Goal: Task Accomplishment & Management: Manage account settings

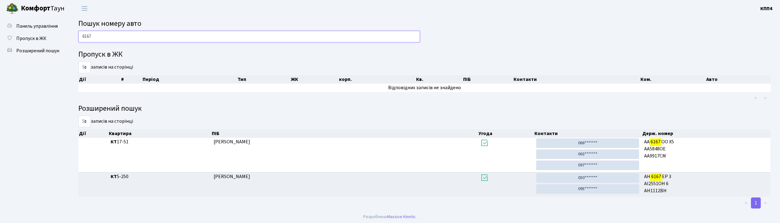
scroll to position [2, 0]
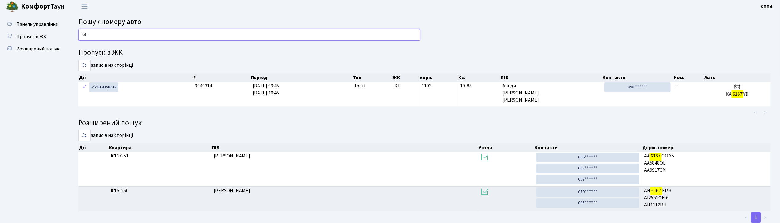
type input "6"
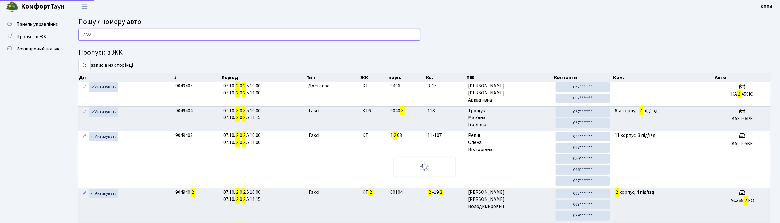
type input "2222"
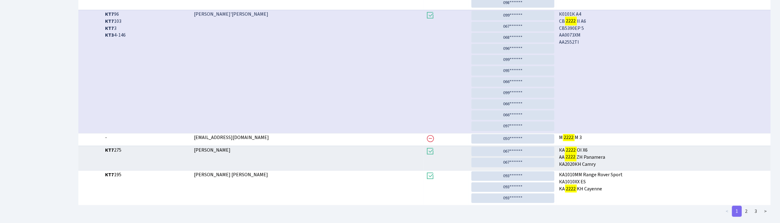
scroll to position [165, 0]
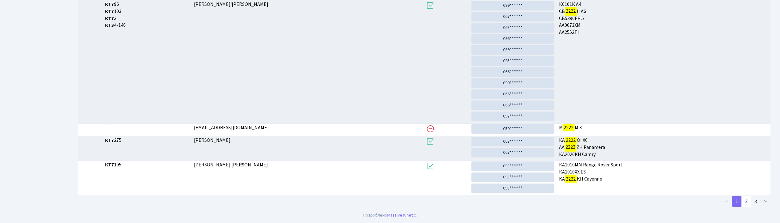
click at [749, 202] on link "2" at bounding box center [747, 201] width 10 height 11
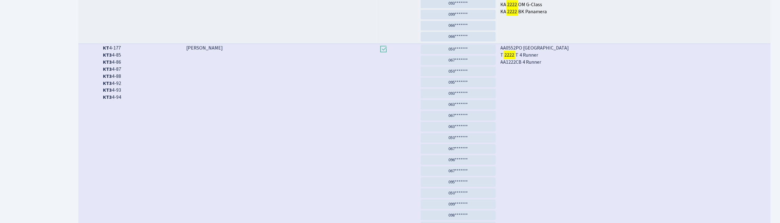
scroll to position [369, 0]
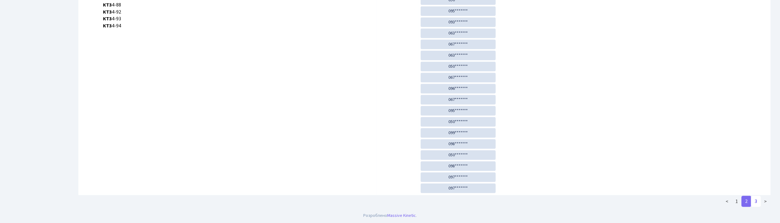
click at [759, 200] on link "3" at bounding box center [756, 201] width 10 height 11
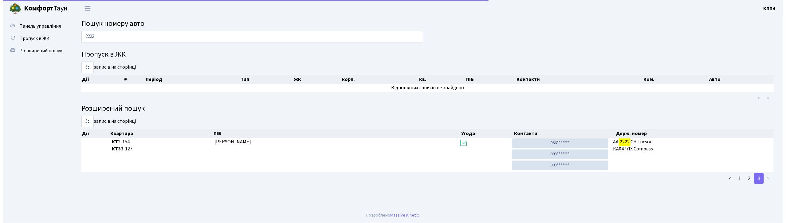
scroll to position [0, 0]
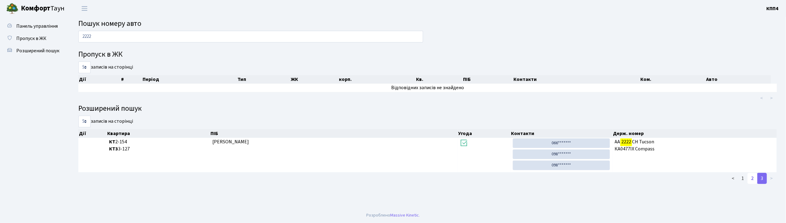
click at [749, 179] on link "2" at bounding box center [753, 178] width 10 height 11
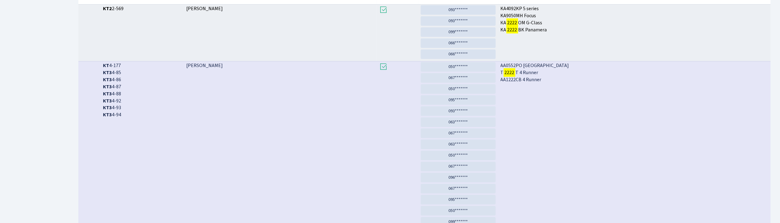
scroll to position [369, 0]
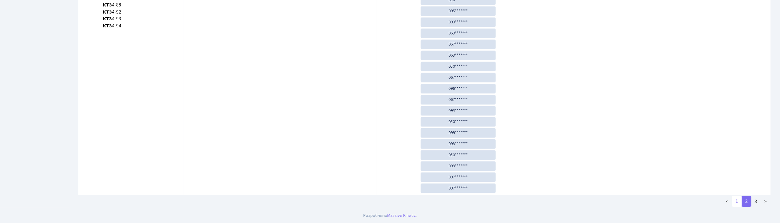
click at [738, 202] on link "1" at bounding box center [737, 201] width 10 height 11
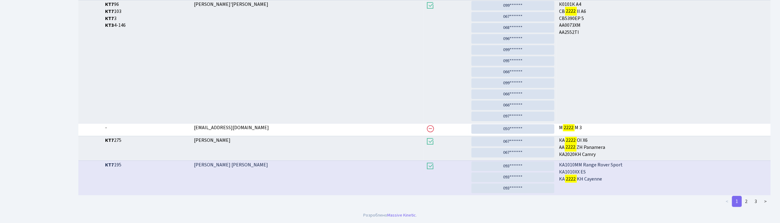
scroll to position [1, 0]
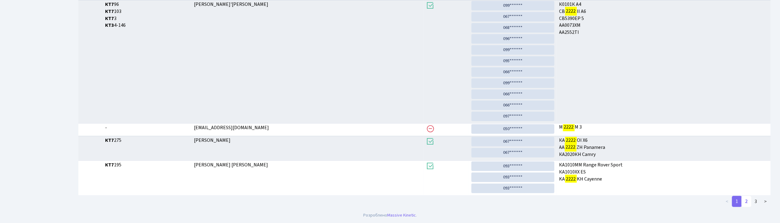
click at [749, 203] on link "2" at bounding box center [747, 201] width 10 height 11
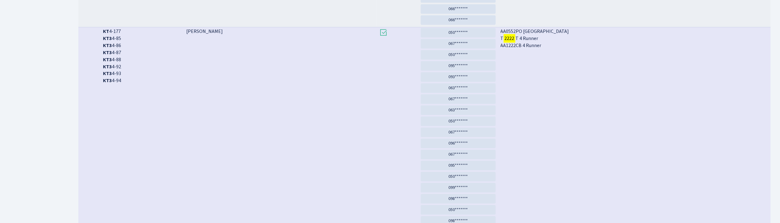
scroll to position [369, 0]
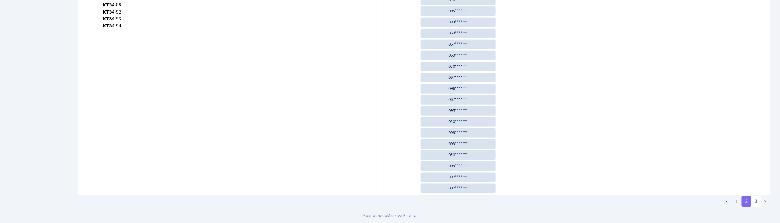
click at [753, 202] on link "3" at bounding box center [756, 201] width 10 height 11
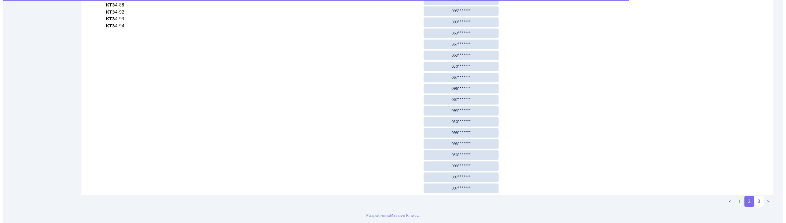
scroll to position [0, 0]
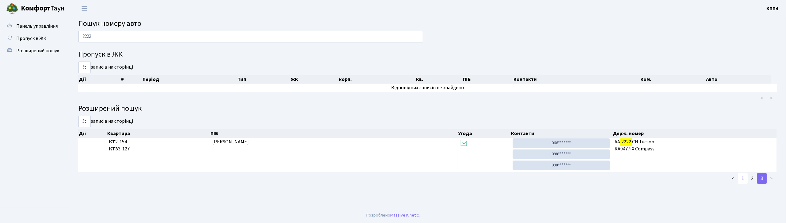
click at [744, 181] on link "1" at bounding box center [743, 178] width 10 height 11
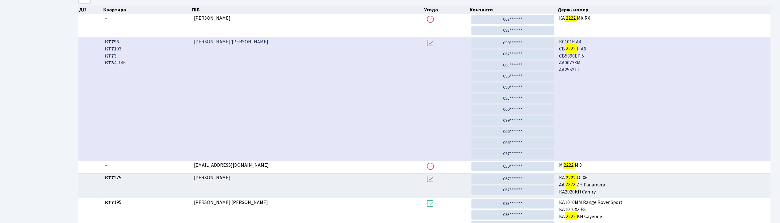
scroll to position [165, 0]
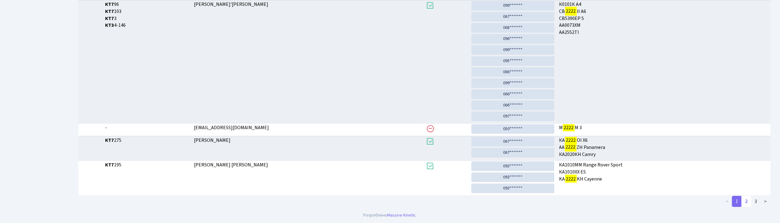
click at [745, 201] on link "2" at bounding box center [747, 201] width 10 height 11
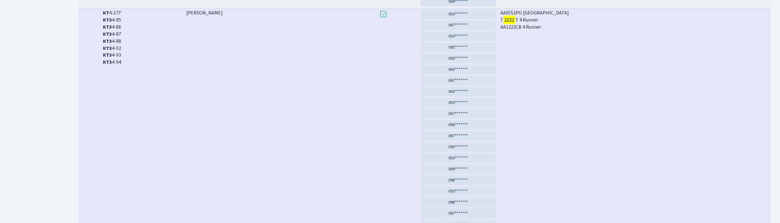
scroll to position [369, 0]
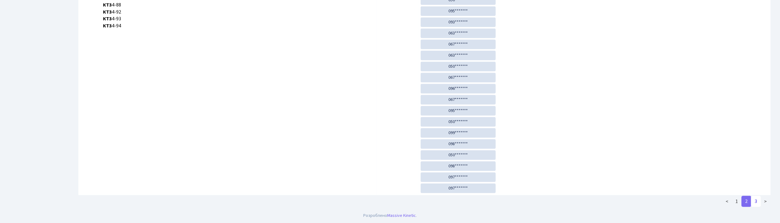
click at [757, 199] on link "3" at bounding box center [756, 201] width 10 height 11
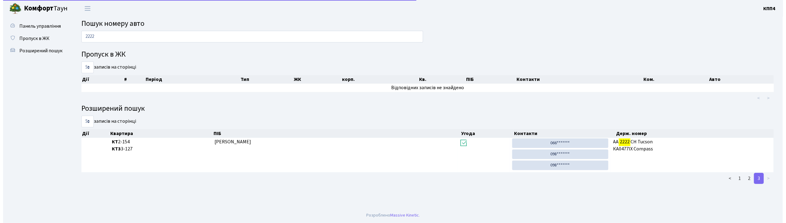
scroll to position [0, 0]
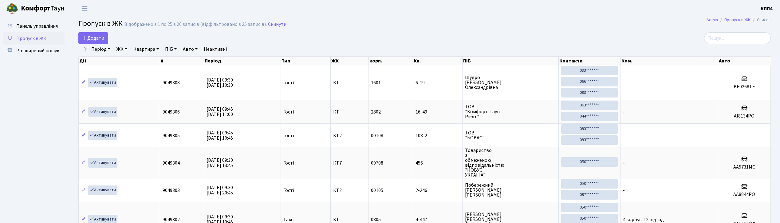
select select "25"
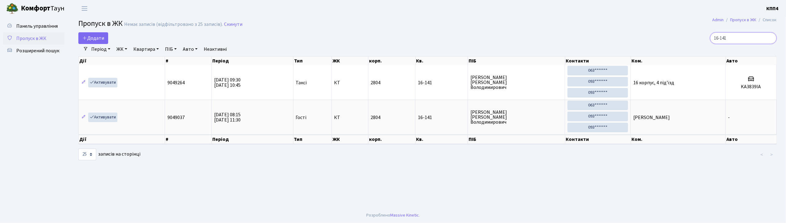
click at [739, 36] on input "16-141" at bounding box center [743, 38] width 67 height 12
type input "1"
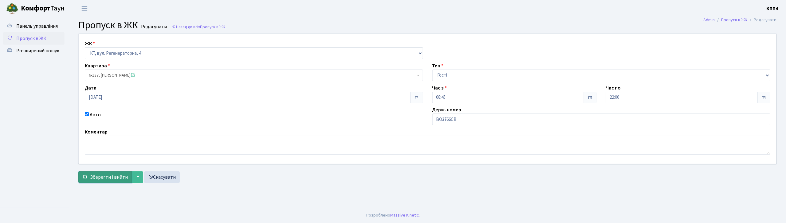
click at [106, 175] on span "Зберегти і вийти" at bounding box center [109, 177] width 38 height 7
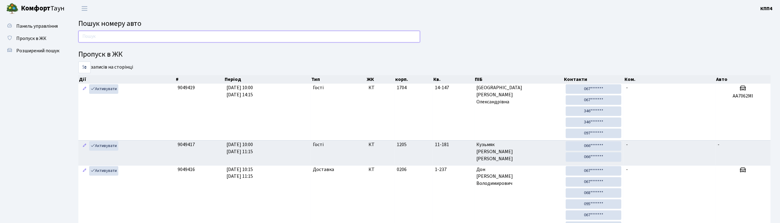
click at [99, 39] on input "text" at bounding box center [249, 37] width 342 height 12
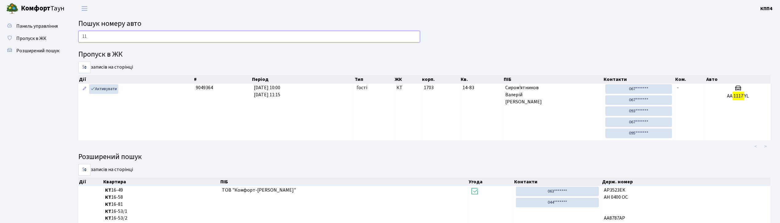
type input "1"
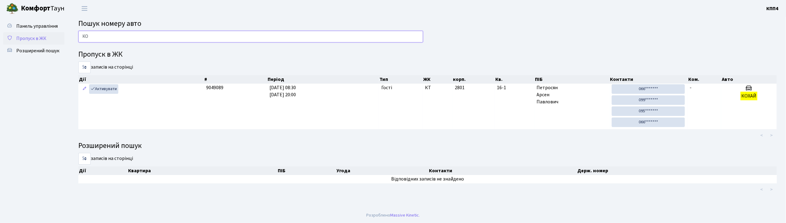
type input "К"
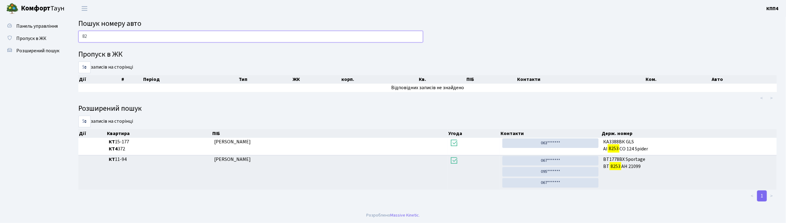
type input "8"
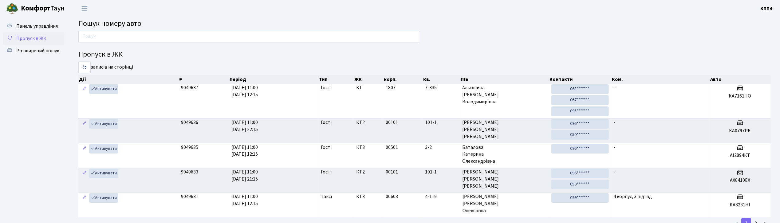
click at [27, 35] on span "Пропуск в ЖК" at bounding box center [31, 38] width 30 height 7
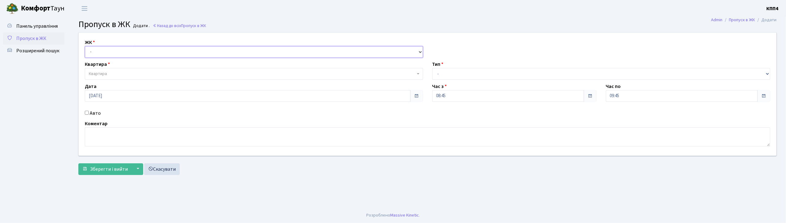
click at [200, 53] on select "- КТ, вул. Регенераторна, 4 КТ2, просп. Соборності, 17 КТ3, вул. Березнева, 16 …" at bounding box center [254, 52] width 338 height 12
select select "271"
click at [85, 46] on select "- КТ, вул. Регенераторна, 4 КТ2, просп. Соборності, 17 КТ3, вул. Березнева, 16 …" at bounding box center [254, 52] width 338 height 12
select select
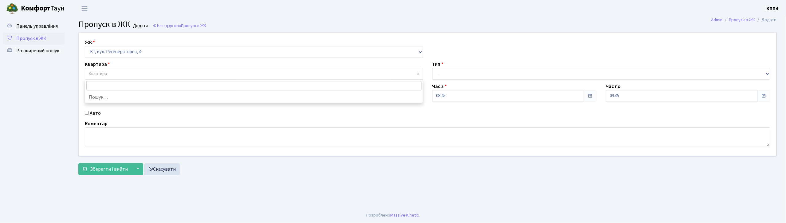
click at [183, 75] on span "Квартира" at bounding box center [252, 74] width 327 height 6
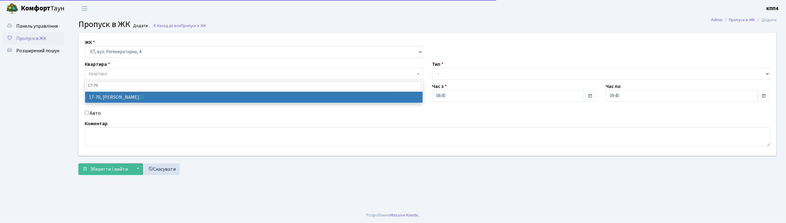
type input "17-70"
select select "9024"
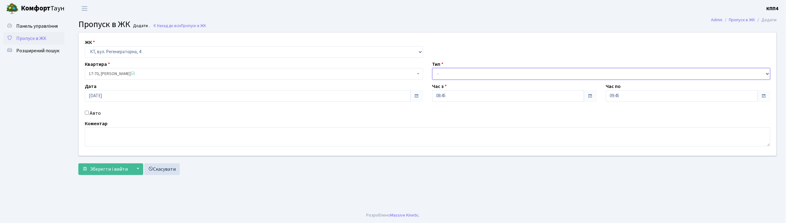
click at [487, 75] on select "- Доставка Таксі Гості Сервіс" at bounding box center [602, 74] width 338 height 12
select select "1"
click at [433, 68] on select "- Доставка Таксі Гості Сервіс" at bounding box center [602, 74] width 338 height 12
click at [85, 170] on span "submit" at bounding box center [84, 168] width 5 height 5
click at [88, 113] on input "Авто" at bounding box center [87, 113] width 4 height 4
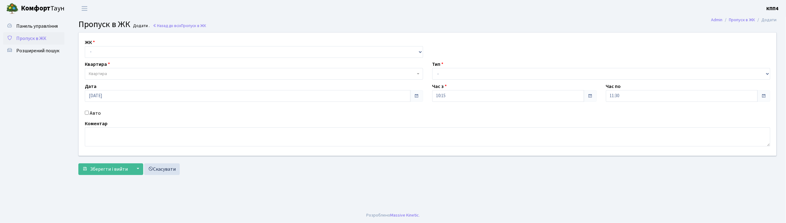
checkbox input "true"
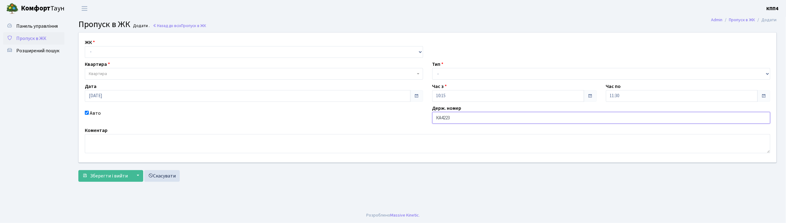
type input "КА4223ВМ"
click at [180, 54] on select "- КТ, вул. Регенераторна, 4 КТ2, просп. Соборності, 17 КТ3, вул. Березнева, 16 …" at bounding box center [254, 52] width 338 height 12
select select "271"
click at [85, 46] on select "- КТ, вул. Регенераторна, 4 КТ2, просп. Соборності, 17 КТ3, вул. Березнева, 16 …" at bounding box center [254, 52] width 338 height 12
select select
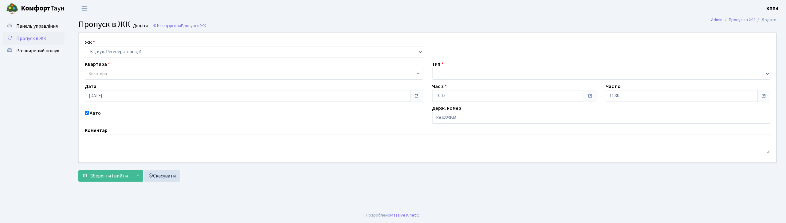
click at [181, 74] on span "Квартира" at bounding box center [252, 74] width 327 height 6
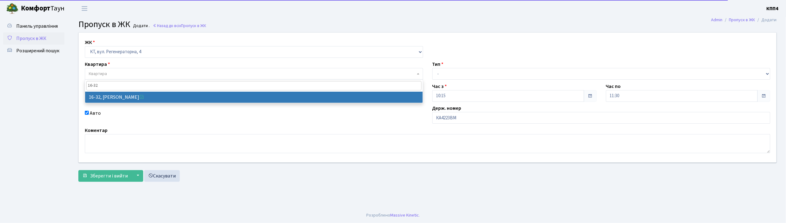
type input "16-32"
select select "8593"
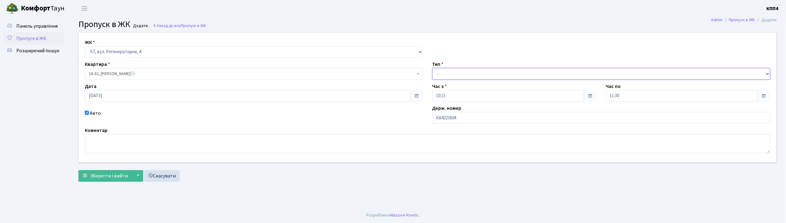
drag, startPoint x: 474, startPoint y: 70, endPoint x: 475, endPoint y: 78, distance: 7.4
click at [474, 70] on select "- Доставка Таксі Гості Сервіс" at bounding box center [602, 74] width 338 height 12
select select "2"
click at [433, 68] on select "- Доставка Таксі Гості Сервіс" at bounding box center [602, 74] width 338 height 12
click at [110, 176] on span "Зберегти і вийти" at bounding box center [109, 175] width 38 height 7
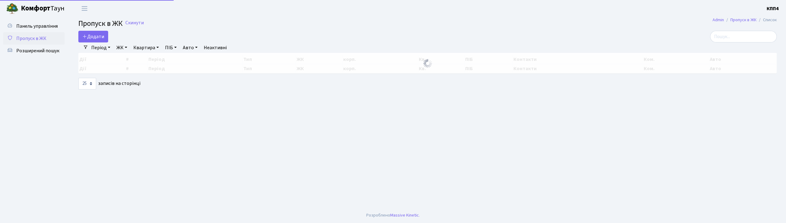
select select "25"
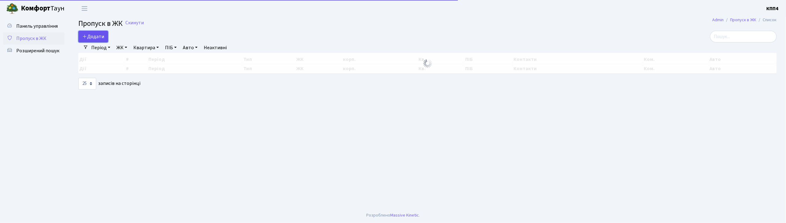
click at [96, 42] on link "Додати" at bounding box center [93, 37] width 30 height 12
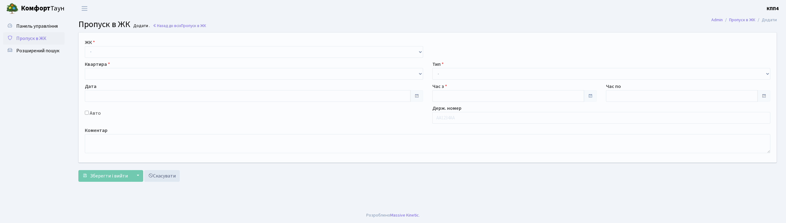
type input "07.10.2025"
type input "11:15"
type input "12:15"
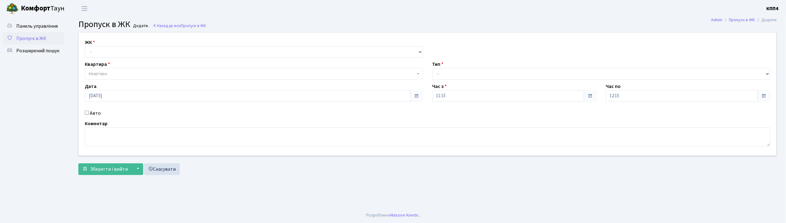
click at [86, 114] on input "Авто" at bounding box center [87, 113] width 4 height 4
checkbox input "true"
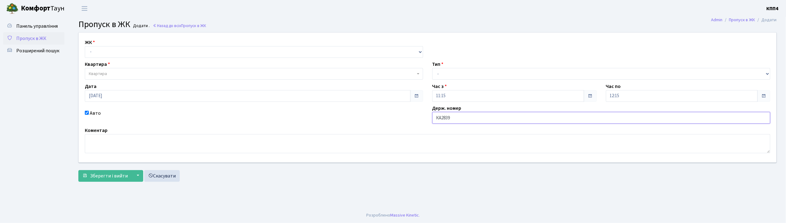
type input "[DEMOGRAPHIC_DATA]"
click at [112, 54] on select "- КТ, вул. Регенераторна, 4 КТ2, просп. Соборності, 17 КТ3, вул. Березнева, 16 …" at bounding box center [254, 52] width 338 height 12
select select "271"
click at [85, 46] on select "- КТ, вул. Регенераторна, 4 КТ2, просп. Соборності, 17 КТ3, вул. Березнева, 16 …" at bounding box center [254, 52] width 338 height 12
select select
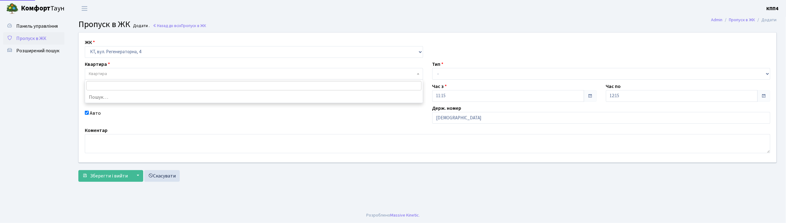
click at [115, 71] on span "Квартира" at bounding box center [252, 74] width 327 height 6
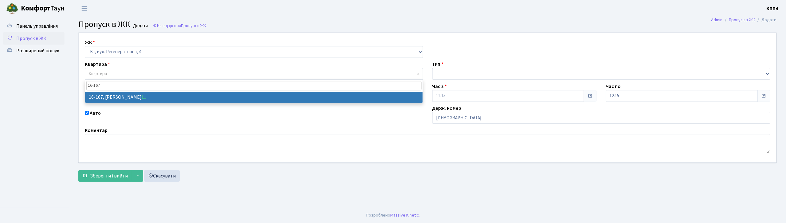
type input "16-167"
select select "8728"
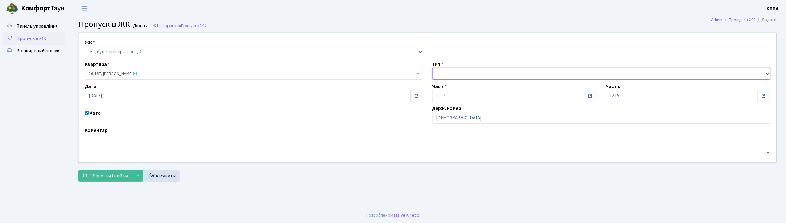
click at [456, 77] on select "- Доставка Таксі Гості Сервіс" at bounding box center [602, 74] width 338 height 12
select select "2"
click at [433, 68] on select "- Доставка Таксі Гості Сервіс" at bounding box center [602, 74] width 338 height 12
click at [107, 175] on span "Зберегти і вийти" at bounding box center [109, 175] width 38 height 7
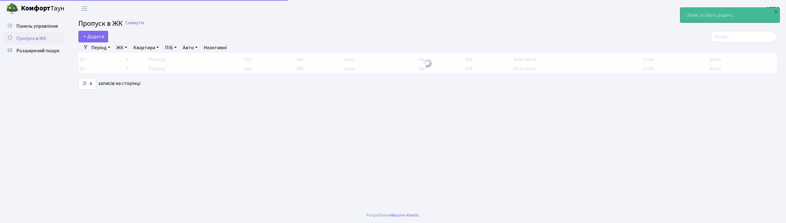
select select "25"
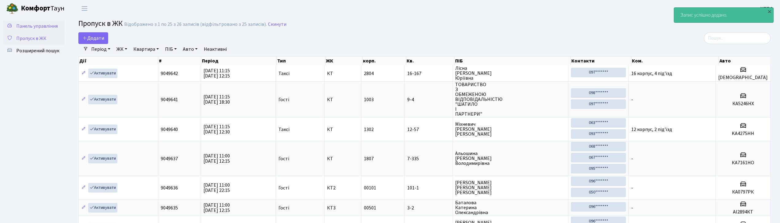
click at [53, 29] on span "Панель управління" at bounding box center [37, 26] width 42 height 7
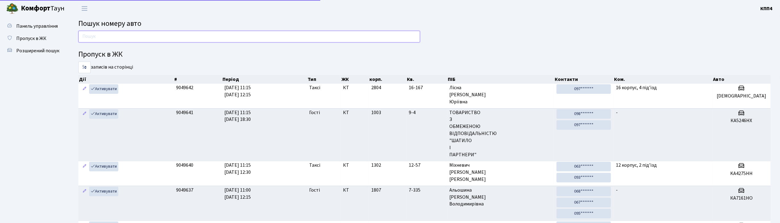
drag, startPoint x: 0, startPoint y: 0, endPoint x: 107, endPoint y: 42, distance: 114.9
click at [107, 42] on input "text" at bounding box center [249, 37] width 342 height 12
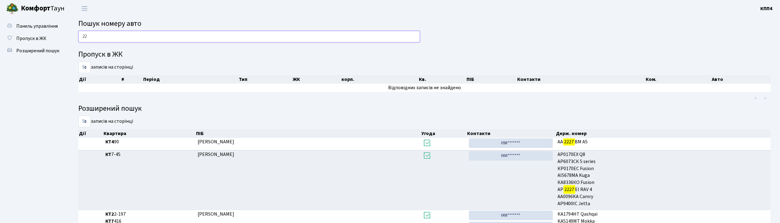
type input "2"
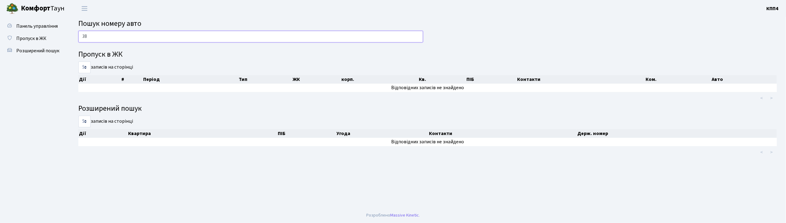
type input "3"
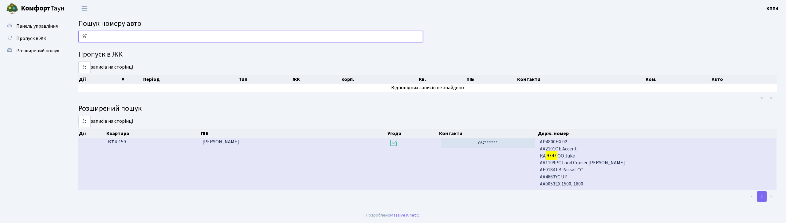
type input "9"
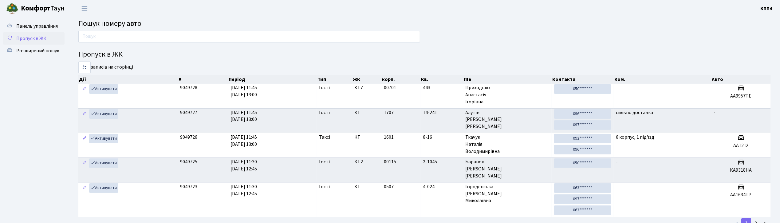
click at [36, 35] on span "Пропуск в ЖК" at bounding box center [31, 38] width 30 height 7
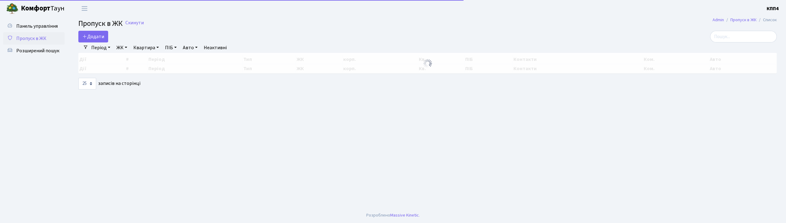
select select "25"
click at [95, 40] on link "Додати" at bounding box center [93, 37] width 30 height 12
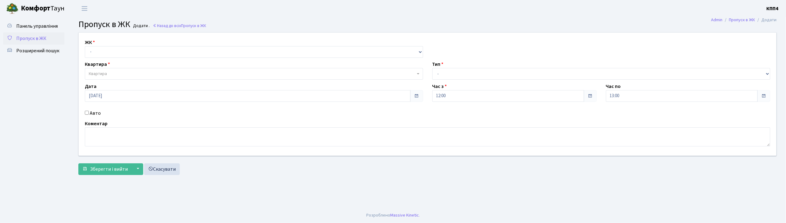
click at [86, 113] on input "Авто" at bounding box center [87, 113] width 4 height 4
checkbox input "true"
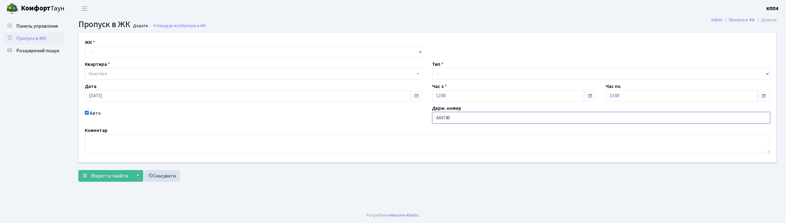
type input "АА9748ІІ"
drag, startPoint x: 115, startPoint y: 52, endPoint x: 115, endPoint y: 57, distance: 5.5
click at [115, 52] on select "- КТ, вул. Регенераторна, 4 КТ2, просп. [STREET_ADDRESS] [STREET_ADDRESS] [PERS…" at bounding box center [254, 52] width 338 height 12
select select "271"
click at [85, 46] on select "- КТ, вул. Регенераторна, 4 КТ2, просп. [STREET_ADDRESS] [STREET_ADDRESS] [PERS…" at bounding box center [254, 52] width 338 height 12
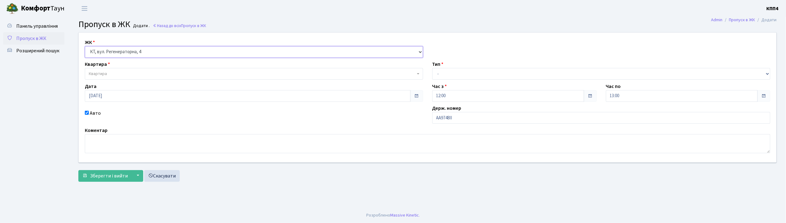
select select
click at [116, 73] on span "Квартира" at bounding box center [252, 74] width 327 height 6
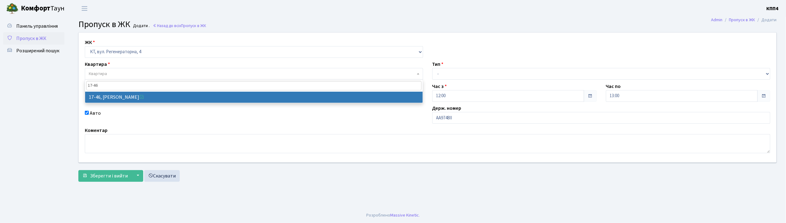
type input "17-46"
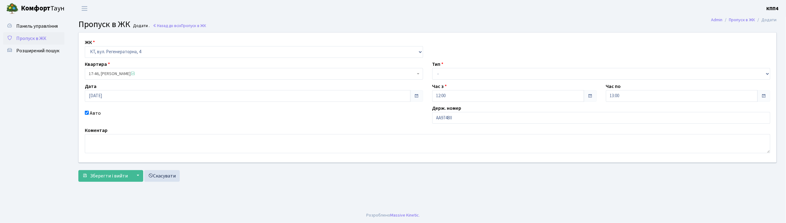
select select "9000"
click at [455, 76] on select "- Доставка Таксі Гості Сервіс" at bounding box center [602, 74] width 338 height 12
select select "1"
click at [433, 68] on select "- Доставка Таксі Гості Сервіс" at bounding box center [602, 74] width 338 height 12
click at [106, 174] on span "Зберегти і вийти" at bounding box center [109, 175] width 38 height 7
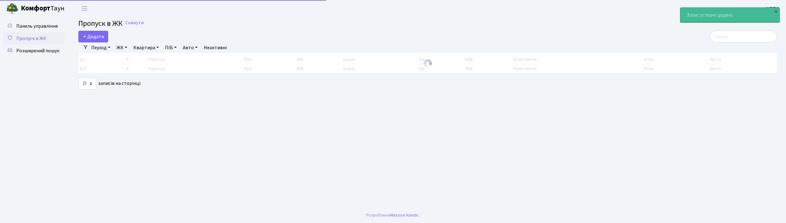
select select "25"
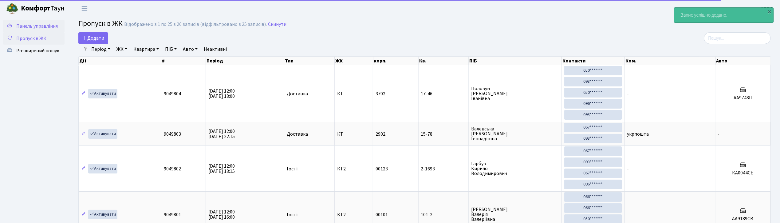
click at [51, 26] on span "Панель управління" at bounding box center [37, 26] width 42 height 7
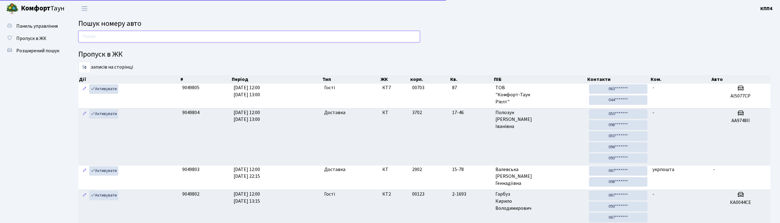
click at [119, 40] on input "text" at bounding box center [249, 37] width 342 height 12
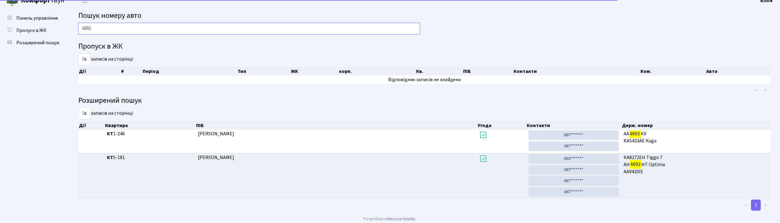
scroll to position [13, 0]
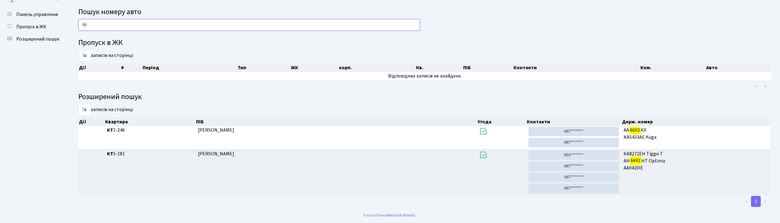
type input "6"
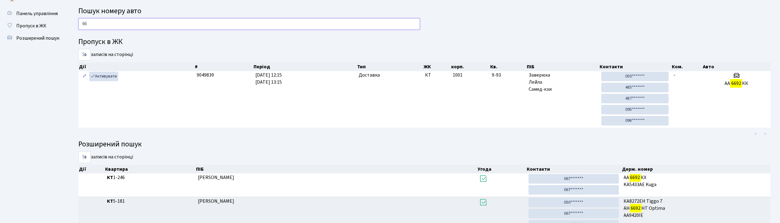
type input "6"
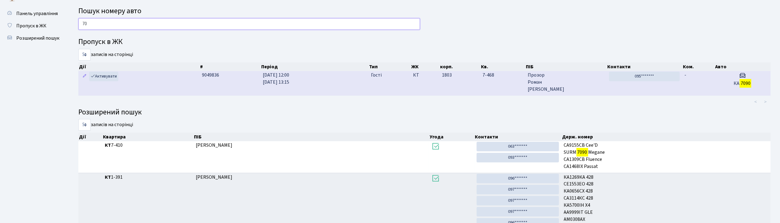
type input "7"
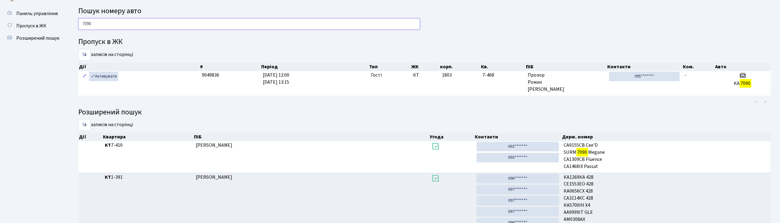
type input "7090"
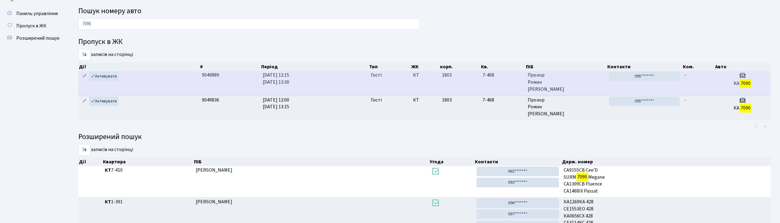
click at [582, 90] on span "Прозор Роман Сергійович" at bounding box center [566, 82] width 77 height 21
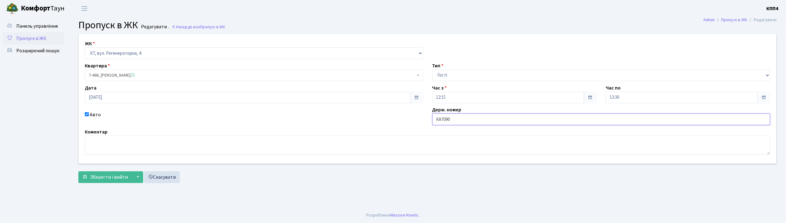
click at [459, 120] on input "КА7090" at bounding box center [602, 119] width 338 height 12
type input "КА7090ЕВ"
click at [104, 176] on span "Зберегти і вийти" at bounding box center [109, 177] width 38 height 7
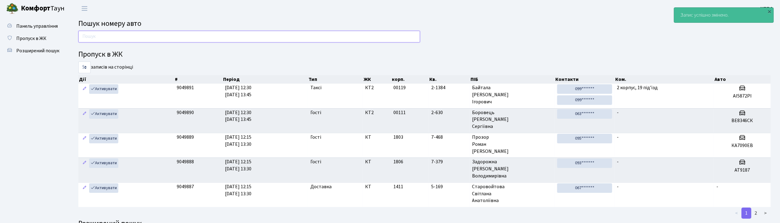
click at [108, 38] on input "text" at bounding box center [249, 37] width 342 height 12
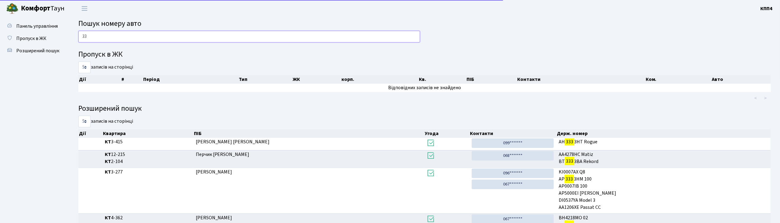
type input "3"
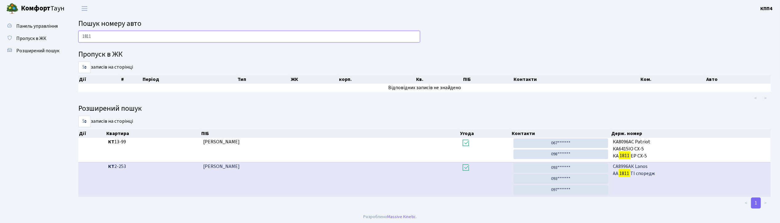
scroll to position [1, 0]
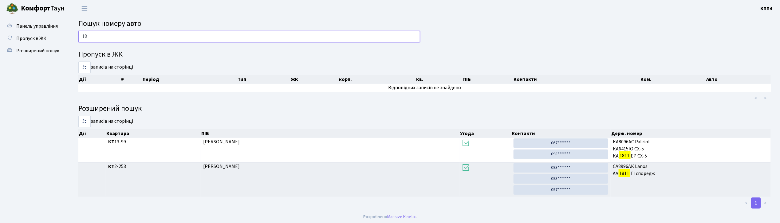
type input "1"
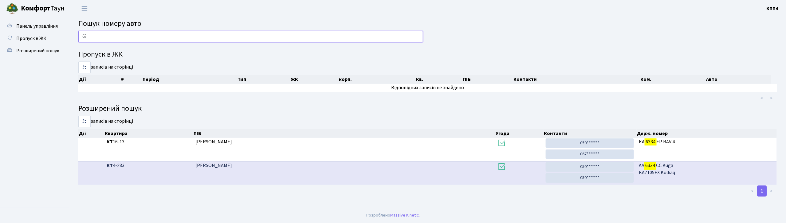
type input "6"
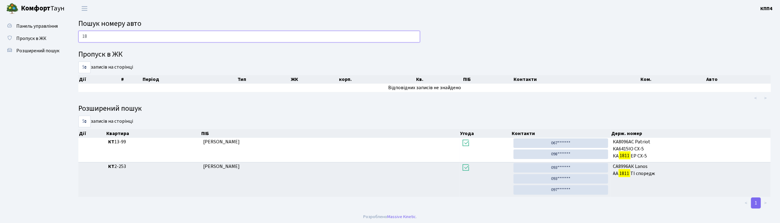
type input "1"
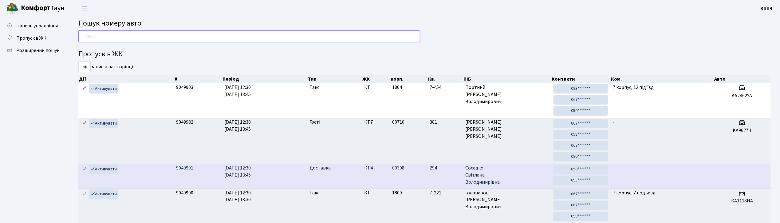
scroll to position [0, 0]
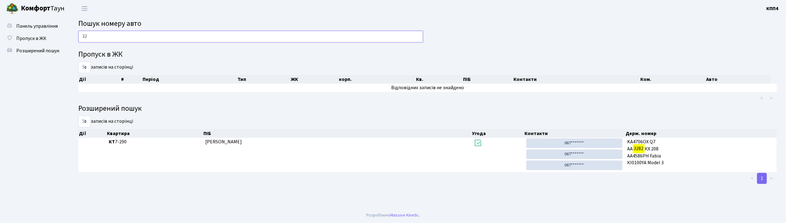
type input "3"
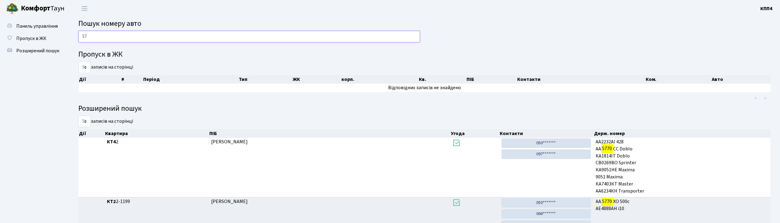
type input "5"
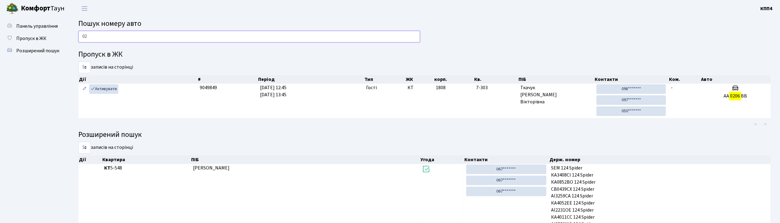
type input "0"
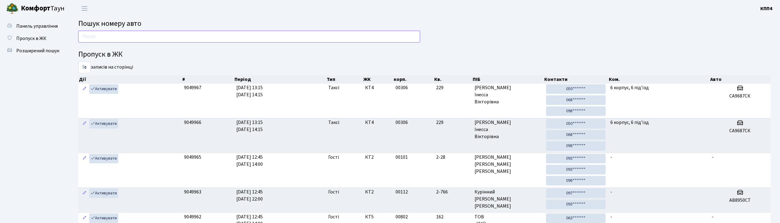
drag, startPoint x: 169, startPoint y: 37, endPoint x: 215, endPoint y: 34, distance: 45.6
click at [169, 37] on input "text" at bounding box center [249, 37] width 342 height 12
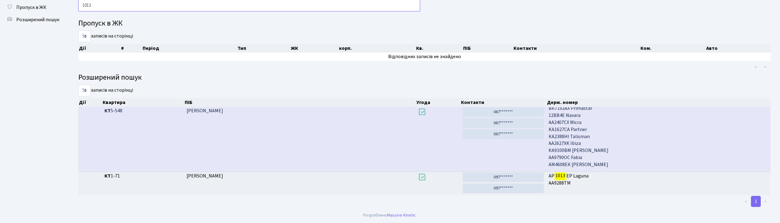
scroll to position [240, 0]
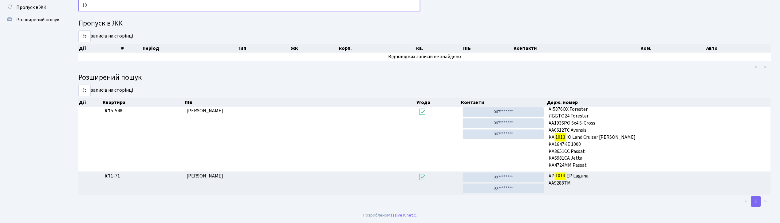
type input "1"
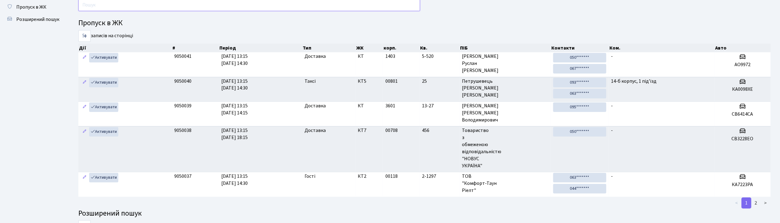
click at [158, 6] on input "text" at bounding box center [249, 5] width 342 height 12
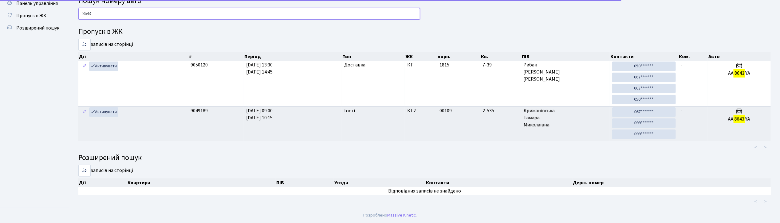
scroll to position [24, 0]
type input "8"
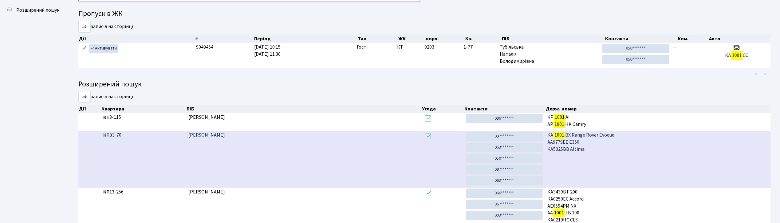
scroll to position [41, 0]
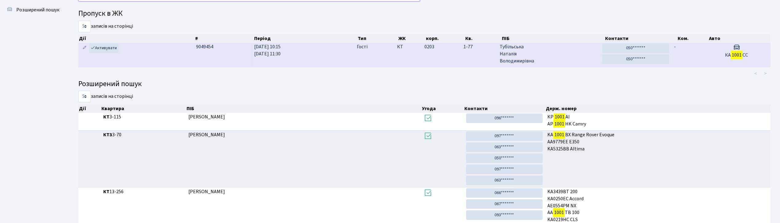
type input "1001"
click at [330, 51] on td "07.10.2025 10:15 07.10.2025 11:30" at bounding box center [303, 55] width 103 height 24
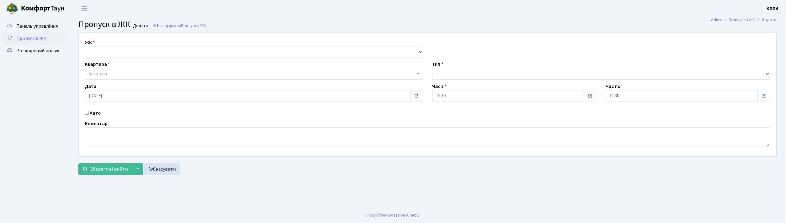
click at [85, 113] on input "Авто" at bounding box center [87, 113] width 4 height 4
checkbox input "true"
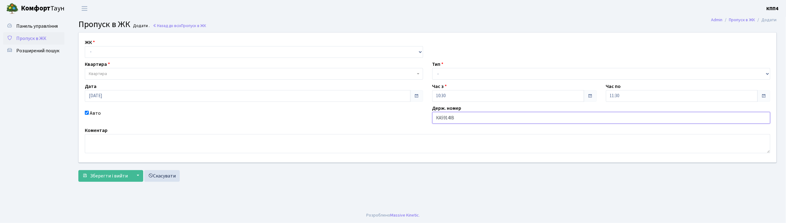
type input "КА5914ІВ"
drag, startPoint x: 105, startPoint y: 52, endPoint x: 107, endPoint y: 57, distance: 5.2
click at [105, 52] on select "- КТ, вул. Регенераторна, 4 КТ2, просп. [STREET_ADDRESS] [STREET_ADDRESS] [PERS…" at bounding box center [254, 52] width 338 height 12
select select "271"
click at [85, 46] on select "- КТ, вул. Регенераторна, 4 КТ2, просп. [STREET_ADDRESS] [STREET_ADDRESS] [PERS…" at bounding box center [254, 52] width 338 height 12
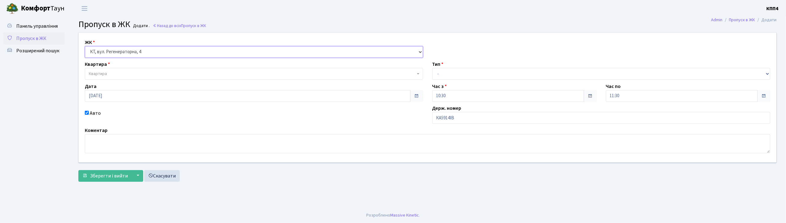
select select
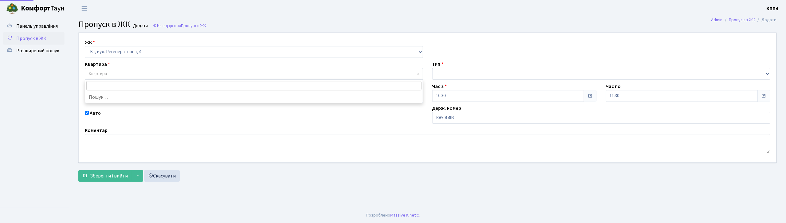
click at [111, 79] on span "Квартира" at bounding box center [254, 74] width 338 height 12
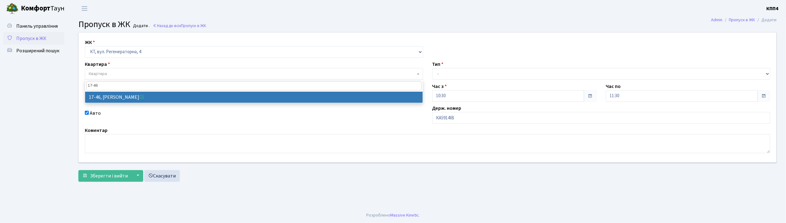
type input "17-46"
select select "9000"
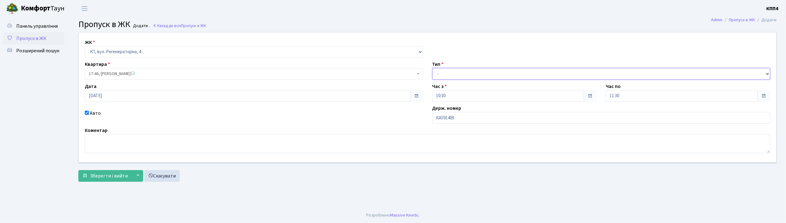
drag, startPoint x: 461, startPoint y: 71, endPoint x: 465, endPoint y: 78, distance: 7.4
click at [461, 71] on select "- Доставка Таксі Гості Сервіс" at bounding box center [602, 74] width 338 height 12
select select "3"
click at [433, 68] on select "- Доставка Таксі Гості Сервіс" at bounding box center [602, 74] width 338 height 12
click at [111, 176] on span "Зберегти і вийти" at bounding box center [109, 175] width 38 height 7
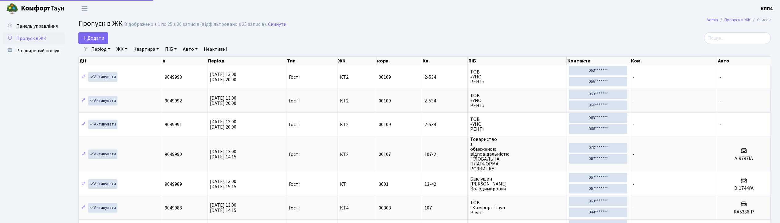
select select "25"
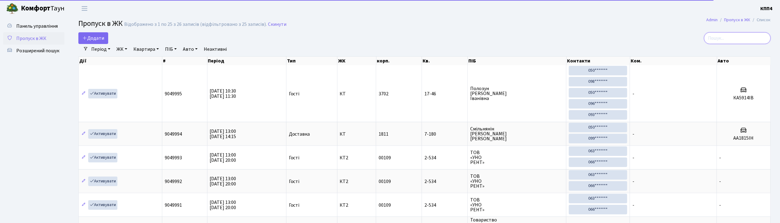
click at [745, 42] on input "search" at bounding box center [737, 38] width 67 height 12
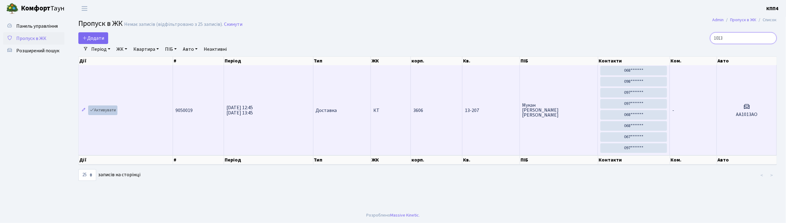
type input "1013"
click at [98, 111] on link "Активувати" at bounding box center [102, 110] width 29 height 10
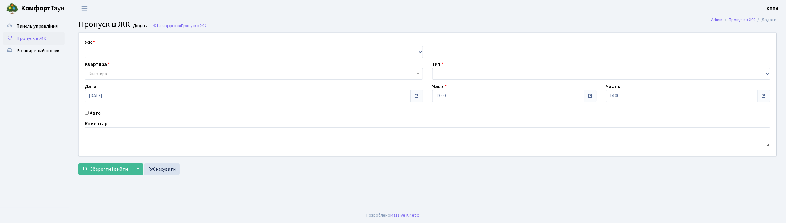
click at [85, 113] on input "Авто" at bounding box center [87, 113] width 4 height 4
checkbox input "true"
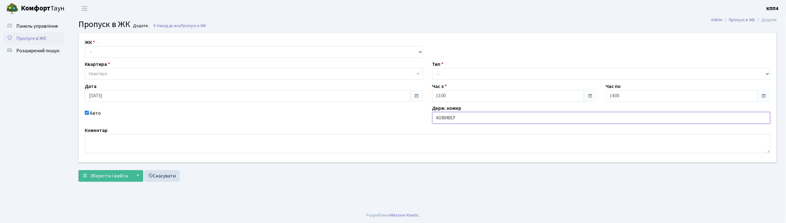
type input "АО8940ЕР"
drag, startPoint x: 242, startPoint y: 51, endPoint x: 237, endPoint y: 57, distance: 8.5
click at [241, 53] on select "- КТ, вул. Регенераторна, 4 КТ2, просп. [STREET_ADDRESS] [STREET_ADDRESS] [PERS…" at bounding box center [254, 52] width 338 height 12
select select "271"
click at [85, 46] on select "- КТ, вул. Регенераторна, 4 КТ2, просп. [STREET_ADDRESS] [STREET_ADDRESS] [PERS…" at bounding box center [254, 52] width 338 height 12
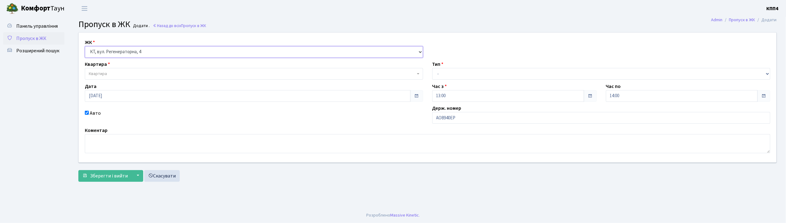
select select
click at [226, 73] on span "Квартира" at bounding box center [252, 74] width 327 height 6
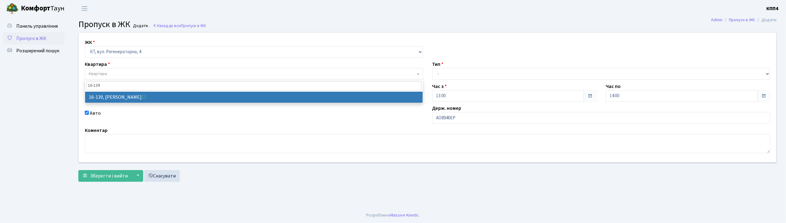
type input "16-139"
select select "8700"
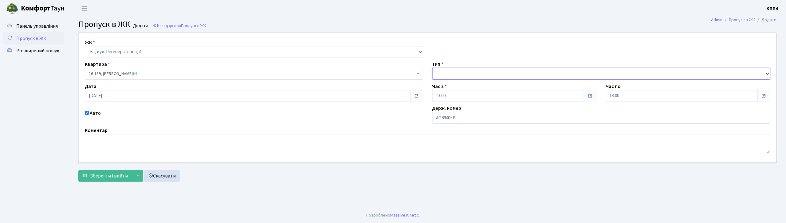
drag, startPoint x: 516, startPoint y: 76, endPoint x: 516, endPoint y: 79, distance: 3.1
click at [516, 76] on select "- Доставка Таксі Гості Сервіс" at bounding box center [602, 74] width 338 height 12
select select "3"
click at [433, 68] on select "- Доставка Таксі Гості Сервіс" at bounding box center [602, 74] width 338 height 12
drag, startPoint x: 100, startPoint y: 179, endPoint x: 604, endPoint y: 73, distance: 515.1
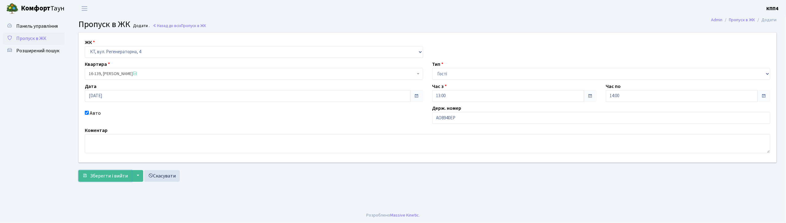
click at [101, 177] on span "Зберегти і вийти" at bounding box center [109, 175] width 38 height 7
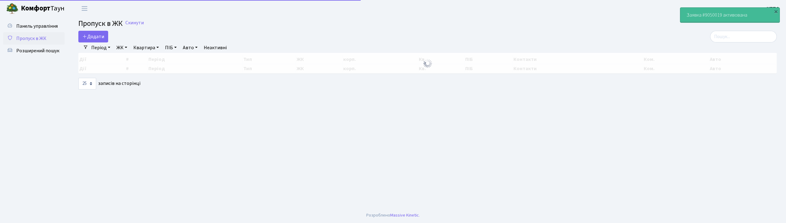
select select "25"
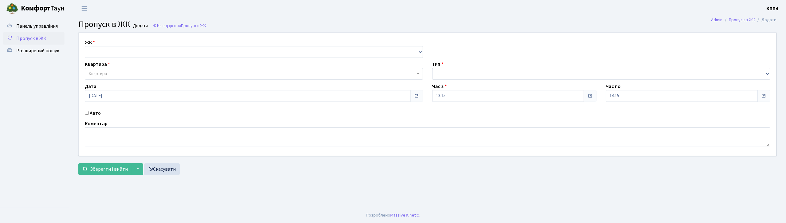
click at [85, 113] on input "Авто" at bounding box center [87, 113] width 4 height 4
checkbox input "true"
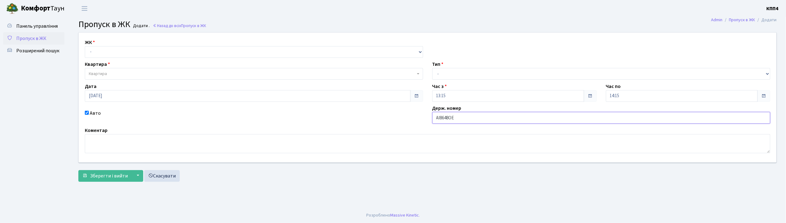
type input "АІ8648ОЕ"
click at [117, 56] on select "- КТ, вул. Регенераторна, 4 КТ2, просп. Соборності, 17 КТ3, вул. Березнева, 16 …" at bounding box center [254, 52] width 338 height 12
click at [85, 46] on select "- КТ, вул. Регенераторна, 4 КТ2, просп. Соборності, 17 КТ3, вул. Березнева, 16 …" at bounding box center [254, 52] width 338 height 12
click at [119, 56] on select "- КТ, вул. Регенераторна, 4 КТ2, просп. Соборності, 17 КТ3, вул. Березнева, 16 …" at bounding box center [254, 52] width 338 height 12
select select "271"
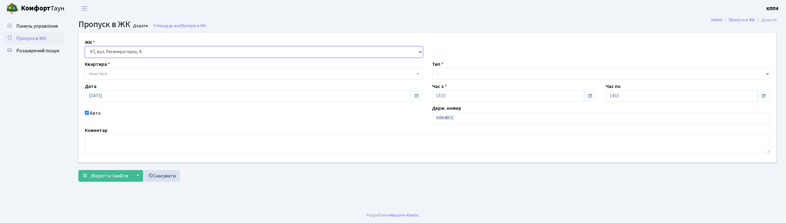
click at [85, 46] on select "- КТ, вул. Регенераторна, 4 КТ2, просп. Соборності, 17 КТ3, вул. Березнева, 16 …" at bounding box center [254, 52] width 338 height 12
select select
click at [121, 74] on span "Квартира" at bounding box center [252, 74] width 327 height 6
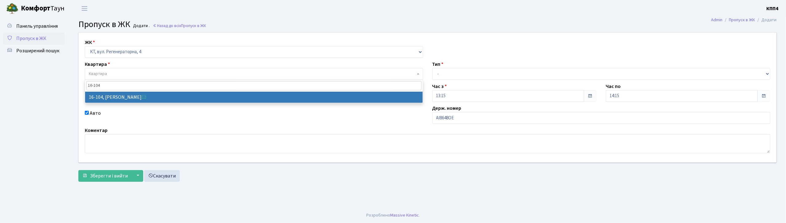
type input "16-104"
select select "8665"
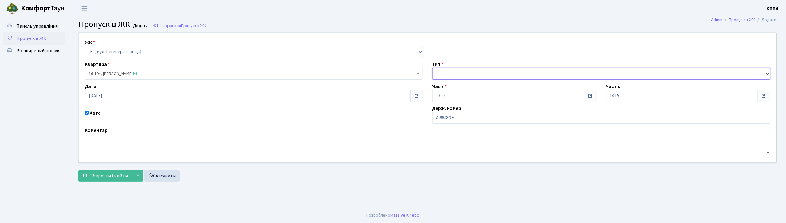
drag, startPoint x: 476, startPoint y: 72, endPoint x: 476, endPoint y: 77, distance: 4.6
click at [476, 72] on select "- Доставка Таксі Гості Сервіс" at bounding box center [602, 74] width 338 height 12
select select "3"
click at [433, 68] on select "- Доставка Таксі Гості Сервіс" at bounding box center [602, 74] width 338 height 12
click at [106, 172] on span "Зберегти і вийти" at bounding box center [109, 175] width 38 height 7
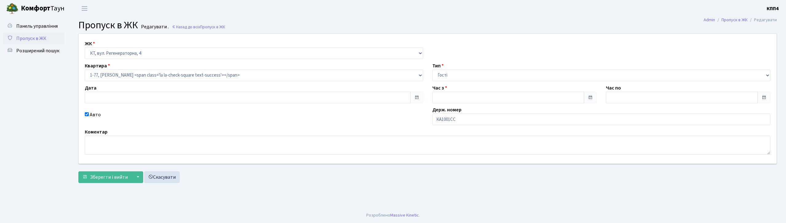
type input "[DATE]"
type input "10:15"
type input "11:30"
checkbox input "true"
click at [451, 119] on input "КА1001СС" at bounding box center [602, 119] width 338 height 12
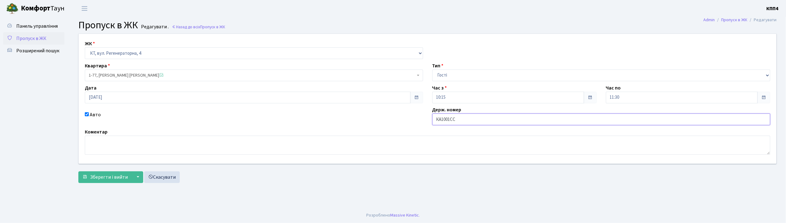
click at [454, 120] on input "КА1001СС" at bounding box center [602, 119] width 338 height 12
type input "КА1001ХС"
click at [109, 178] on span "Зберегти і вийти" at bounding box center [109, 177] width 38 height 7
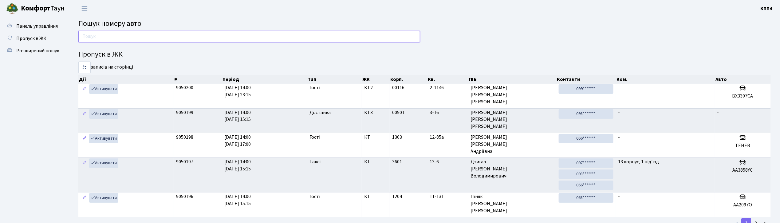
click at [394, 38] on input "text" at bounding box center [249, 37] width 342 height 12
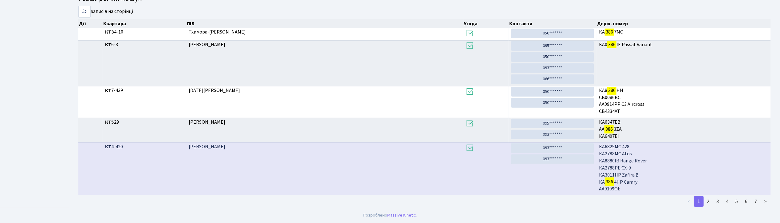
scroll to position [33, 0]
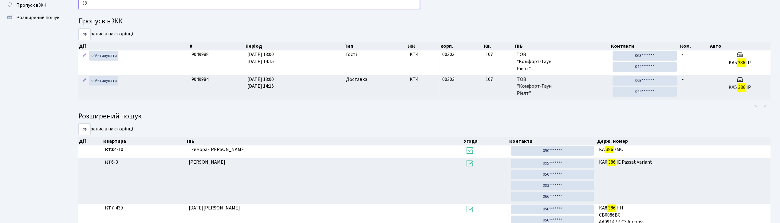
type input "3"
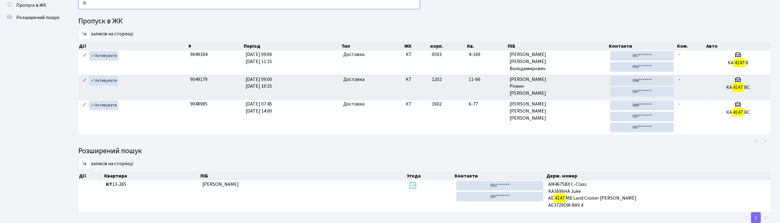
type input "4"
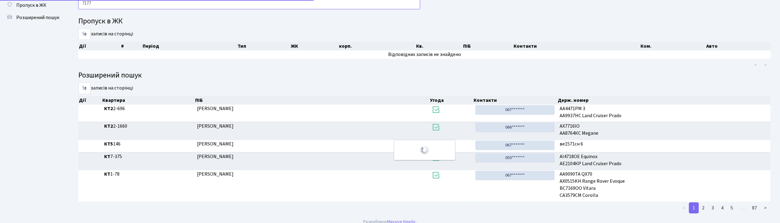
scroll to position [31, 0]
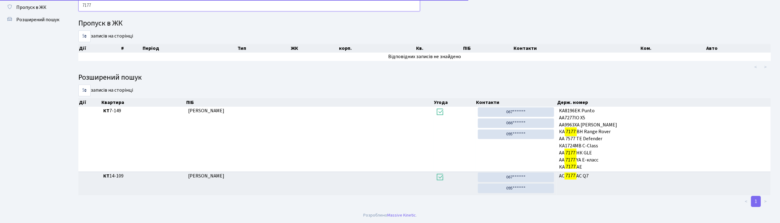
type input "7177"
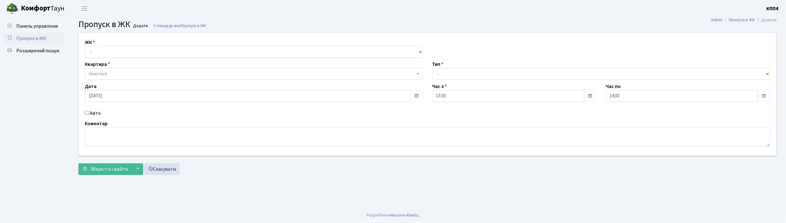
click at [87, 115] on div "Авто" at bounding box center [254, 112] width 348 height 7
click at [164, 52] on select "- КТ, вул. Регенераторна, 4 КТ2, просп. [STREET_ADDRESS] [STREET_ADDRESS] [PERS…" at bounding box center [254, 52] width 338 height 12
select select "271"
click at [85, 46] on select "- КТ, вул. Регенераторна, 4 КТ2, просп. Соборності, 17 КТ3, вул. Березнева, 16 …" at bounding box center [254, 52] width 338 height 12
select select
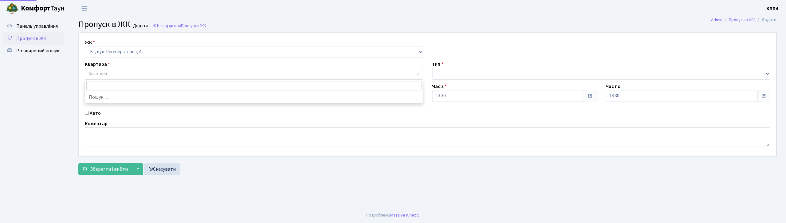
click at [154, 70] on span "Квартира" at bounding box center [254, 74] width 338 height 12
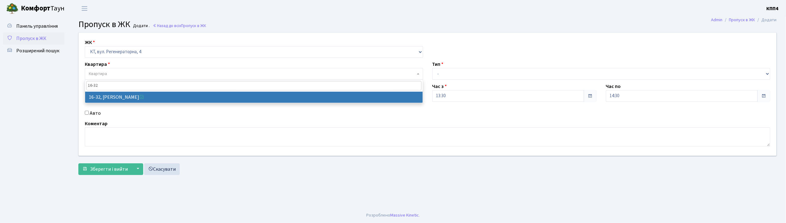
type input "16-32"
select select "8593"
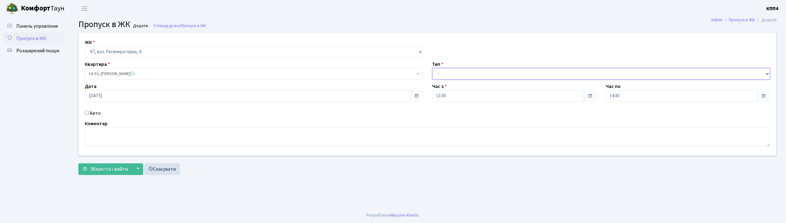
click at [473, 74] on select "- Доставка Таксі Гості Сервіс" at bounding box center [602, 74] width 338 height 12
select select "1"
click at [433, 68] on select "- Доставка Таксі Гості Сервіс" at bounding box center [602, 74] width 338 height 12
click at [114, 170] on span "Зберегти і вийти" at bounding box center [109, 169] width 38 height 7
click at [87, 113] on input "Авто" at bounding box center [87, 113] width 4 height 4
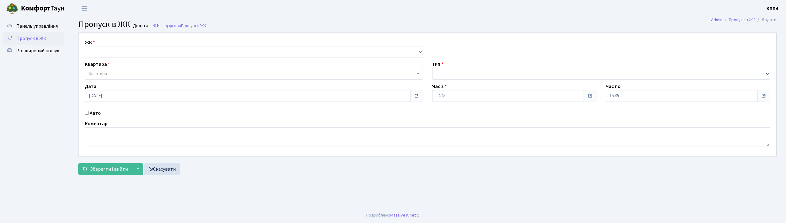
checkbox input "true"
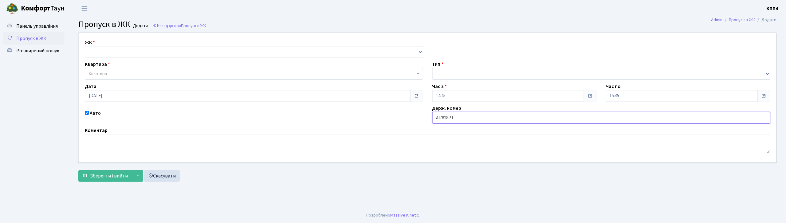
type input "АІ7828РТ"
click at [143, 51] on select "- КТ, вул. Регенераторна, 4 КТ2, просп. Соборності, 17 КТ3, вул. Березнева, 16 …" at bounding box center [254, 52] width 338 height 12
select select "271"
click at [85, 46] on select "- КТ, вул. Регенераторна, 4 КТ2, просп. Соборності, 17 КТ3, вул. Березнева, 16 …" at bounding box center [254, 52] width 338 height 12
select select
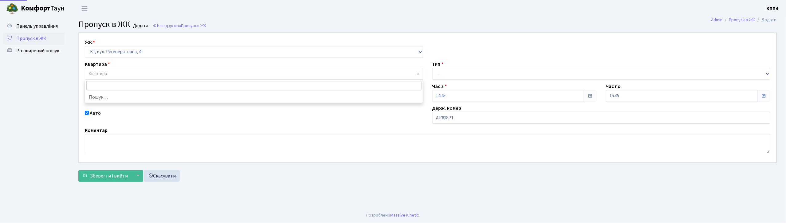
click at [145, 74] on span "Квартира" at bounding box center [252, 74] width 327 height 6
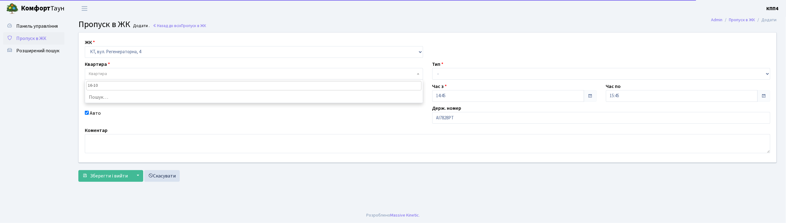
type input "16-100"
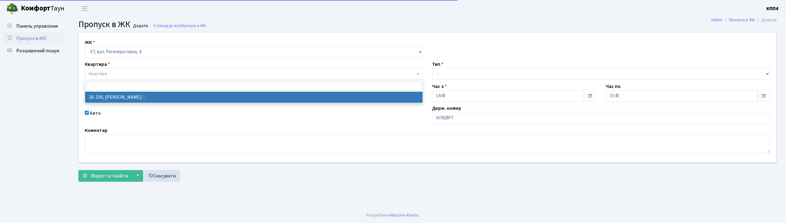
select select "8661"
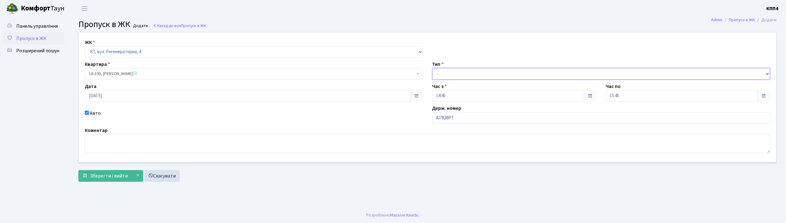
drag, startPoint x: 453, startPoint y: 73, endPoint x: 453, endPoint y: 77, distance: 4.6
click at [453, 74] on select "- Доставка Таксі Гості Сервіс" at bounding box center [602, 74] width 338 height 12
select select "2"
click at [433, 68] on select "- Доставка Таксі Гості Сервіс" at bounding box center [602, 74] width 338 height 12
click at [115, 175] on span "Зберегти і вийти" at bounding box center [109, 175] width 38 height 7
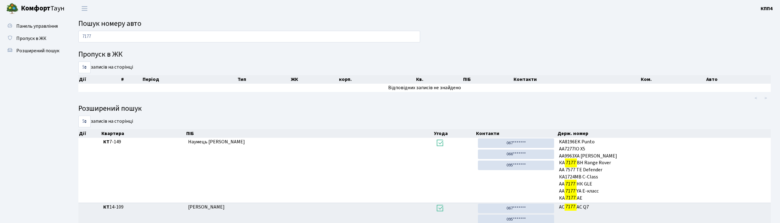
scroll to position [31, 0]
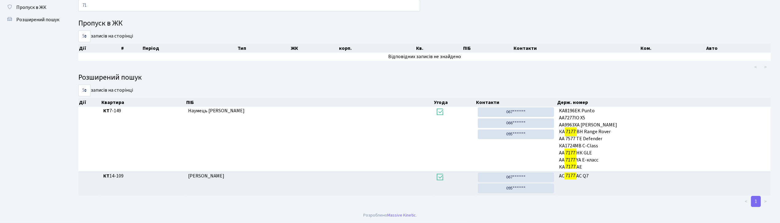
type input "7"
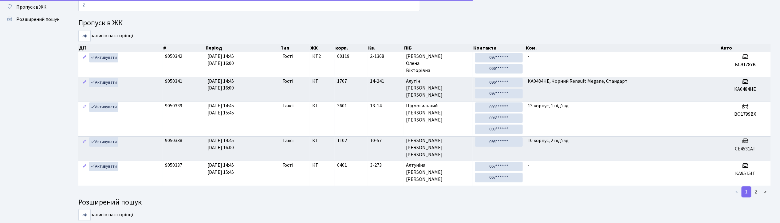
scroll to position [33, 0]
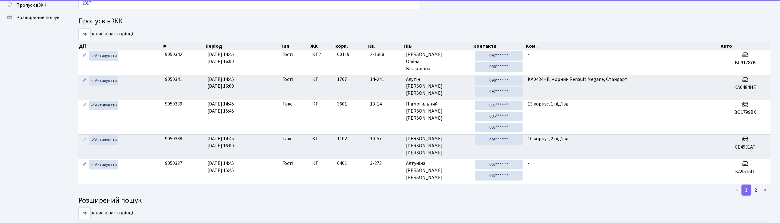
type input "2017"
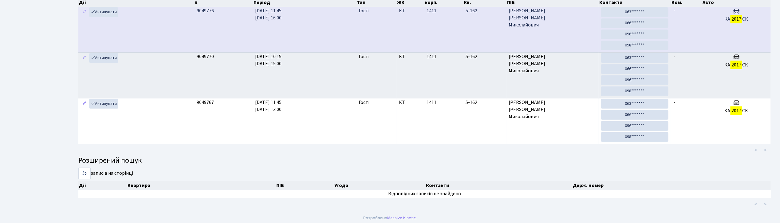
scroll to position [82, 0]
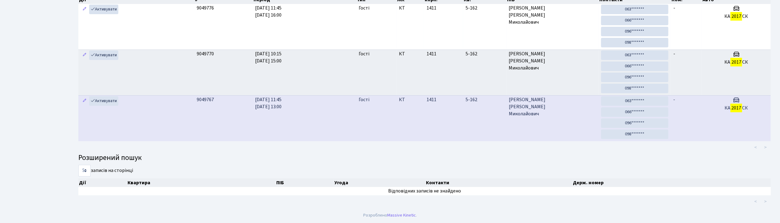
click at [571, 123] on td "[PERSON_NAME] [PERSON_NAME]" at bounding box center [553, 118] width 92 height 46
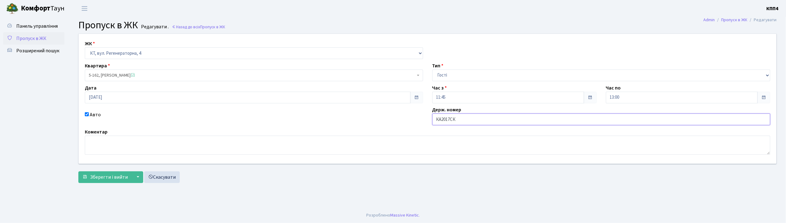
click at [469, 117] on input "КА2017СК" at bounding box center [602, 119] width 338 height 12
type input "КА2017КК"
click at [102, 178] on span "Зберегти і вийти" at bounding box center [109, 177] width 38 height 7
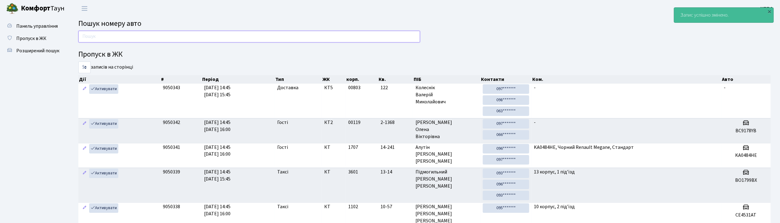
click at [92, 36] on input "text" at bounding box center [249, 37] width 342 height 12
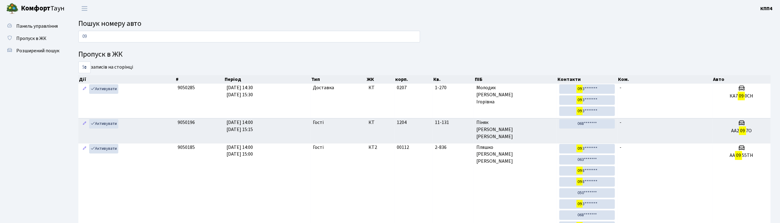
type input "0"
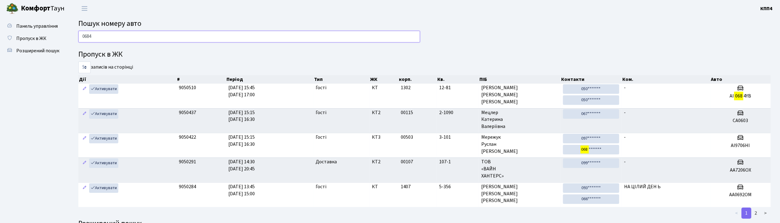
type input "0684"
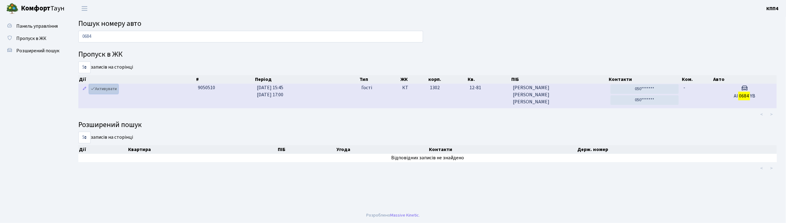
click at [105, 87] on link "Активувати" at bounding box center [103, 89] width 29 height 10
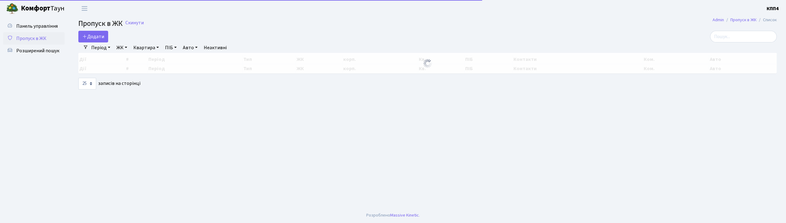
select select "25"
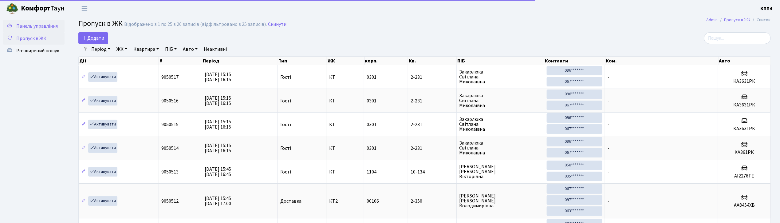
click at [38, 25] on span "Панель управління" at bounding box center [37, 26] width 42 height 7
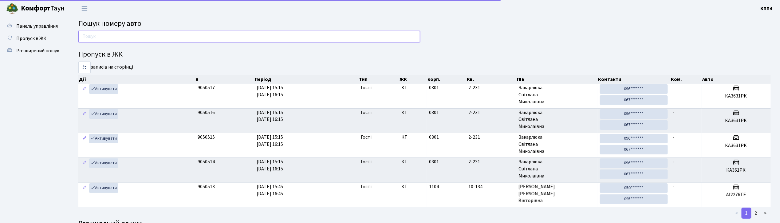
click at [161, 34] on input "text" at bounding box center [249, 37] width 342 height 12
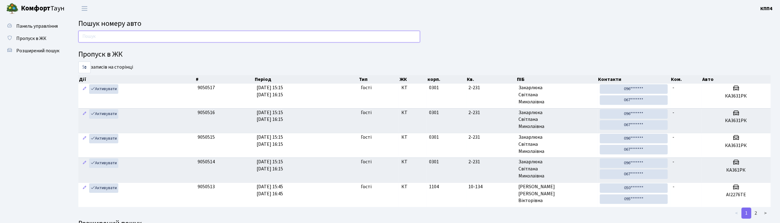
click at [288, 36] on input "text" at bounding box center [249, 37] width 342 height 12
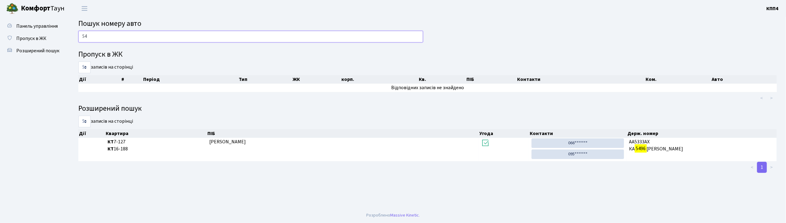
type input "5"
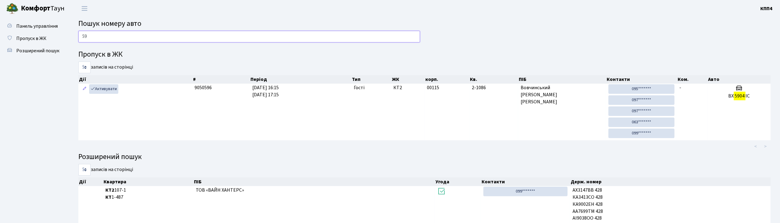
type input "5"
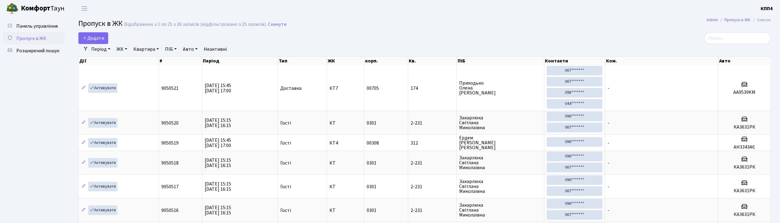
select select "25"
click at [727, 40] on input "search" at bounding box center [737, 38] width 67 height 12
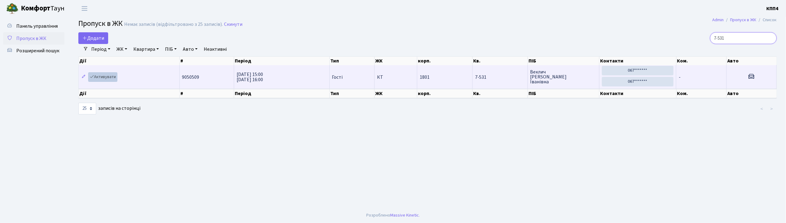
type input "7-531"
click at [110, 79] on link "Активувати" at bounding box center [102, 77] width 29 height 10
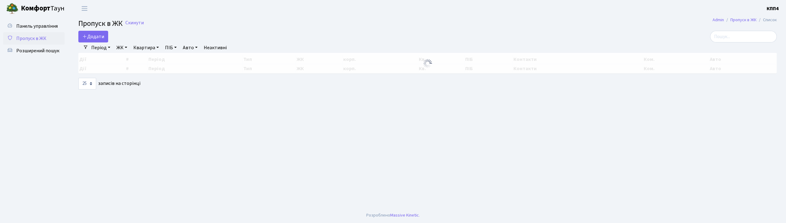
select select "25"
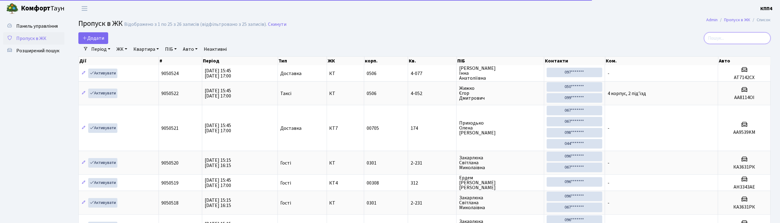
click at [747, 35] on input "search" at bounding box center [737, 38] width 67 height 12
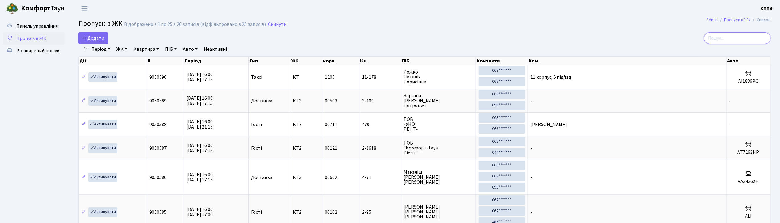
click at [733, 36] on input "search" at bounding box center [737, 38] width 67 height 12
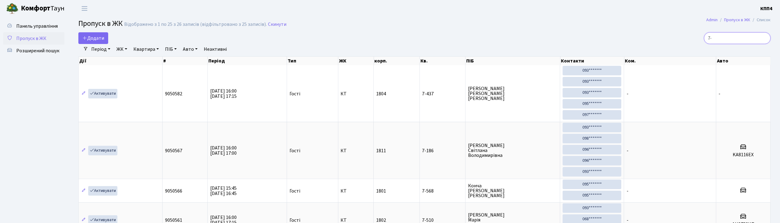
type input "7-"
